Goal: Check status: Check status

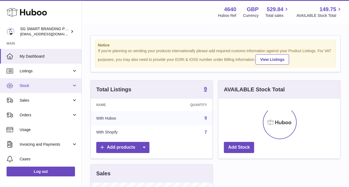
scroll to position [85, 121]
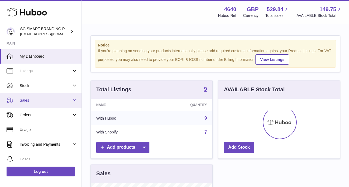
click at [54, 101] on span "Sales" at bounding box center [46, 100] width 52 height 5
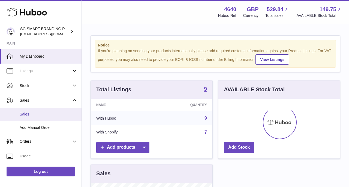
click at [54, 113] on span "Sales" at bounding box center [49, 114] width 58 height 5
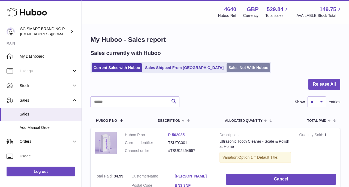
click at [226, 70] on link "Sales Not With Huboo" at bounding box center [248, 67] width 44 height 9
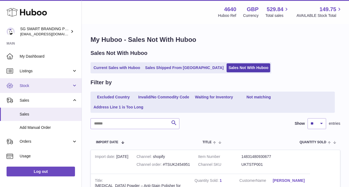
click at [66, 84] on span "Stock" at bounding box center [46, 85] width 52 height 5
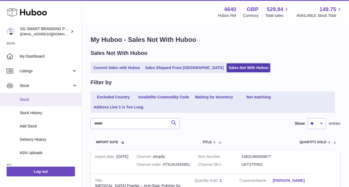
click at [49, 97] on span "Stock" at bounding box center [49, 99] width 58 height 5
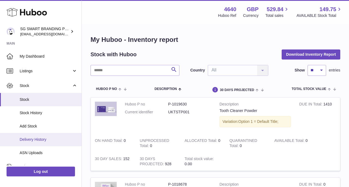
click at [50, 141] on span "Delivery History" at bounding box center [49, 139] width 58 height 5
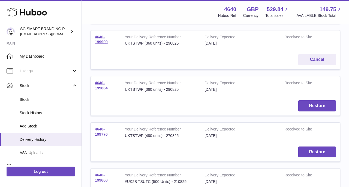
scroll to position [175, 0]
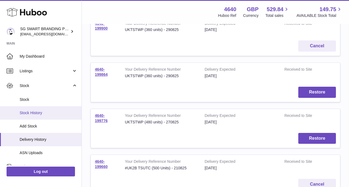
click at [32, 110] on link "Stock History" at bounding box center [40, 112] width 81 height 13
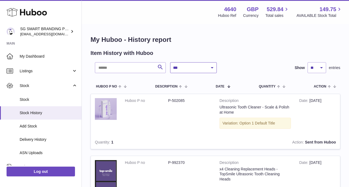
click at [180, 68] on select "**********" at bounding box center [193, 67] width 47 height 11
select select "*"
click at [170, 62] on select "**********" at bounding box center [193, 67] width 47 height 11
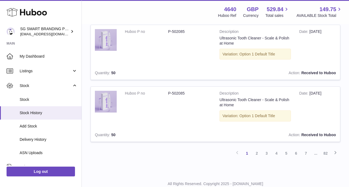
scroll to position [576, 0]
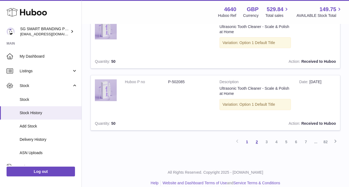
click at [257, 140] on link "2" at bounding box center [257, 142] width 10 height 10
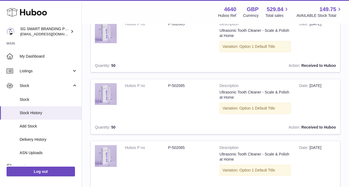
scroll to position [583, 0]
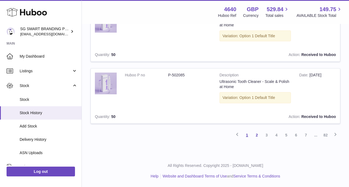
click at [248, 137] on link "1" at bounding box center [247, 135] width 10 height 10
